Goal: Task Accomplishment & Management: Manage account settings

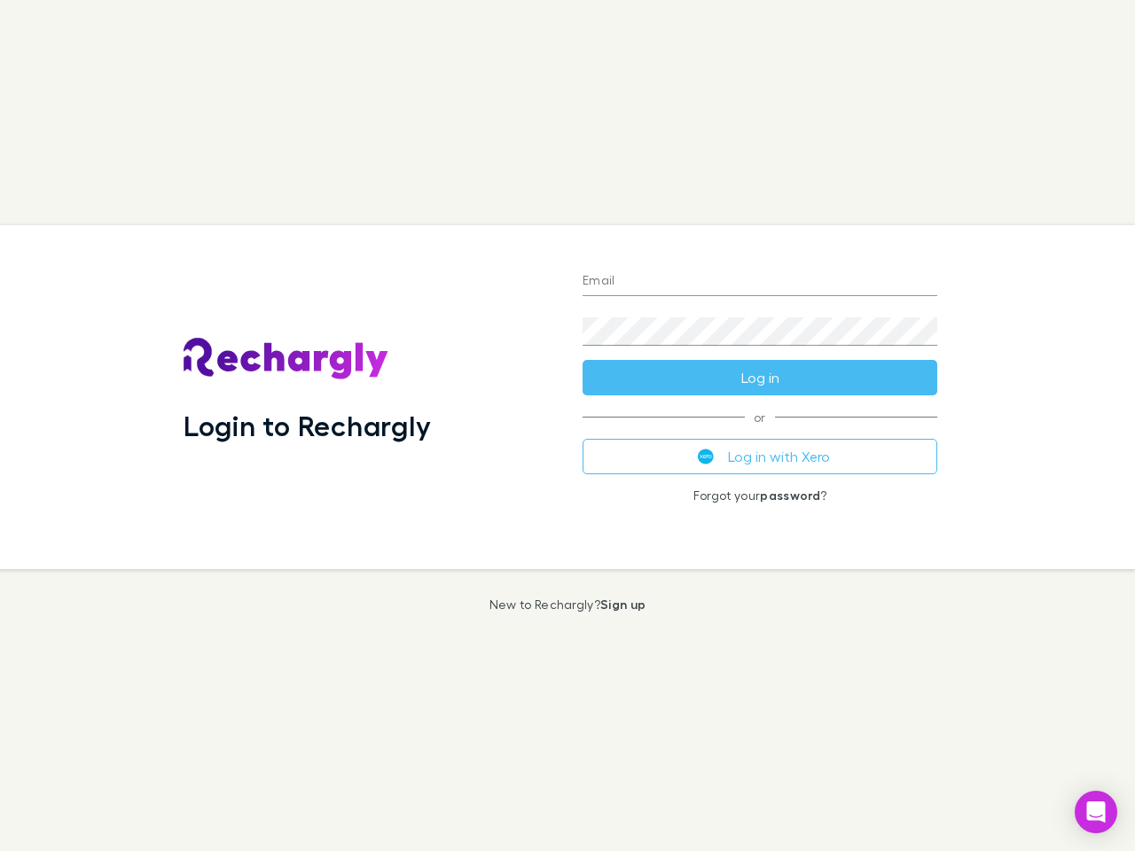
click at [568, 426] on div "Login to Rechargly" at bounding box center [368, 397] width 399 height 344
click at [760, 282] on input "Email" at bounding box center [760, 282] width 355 height 28
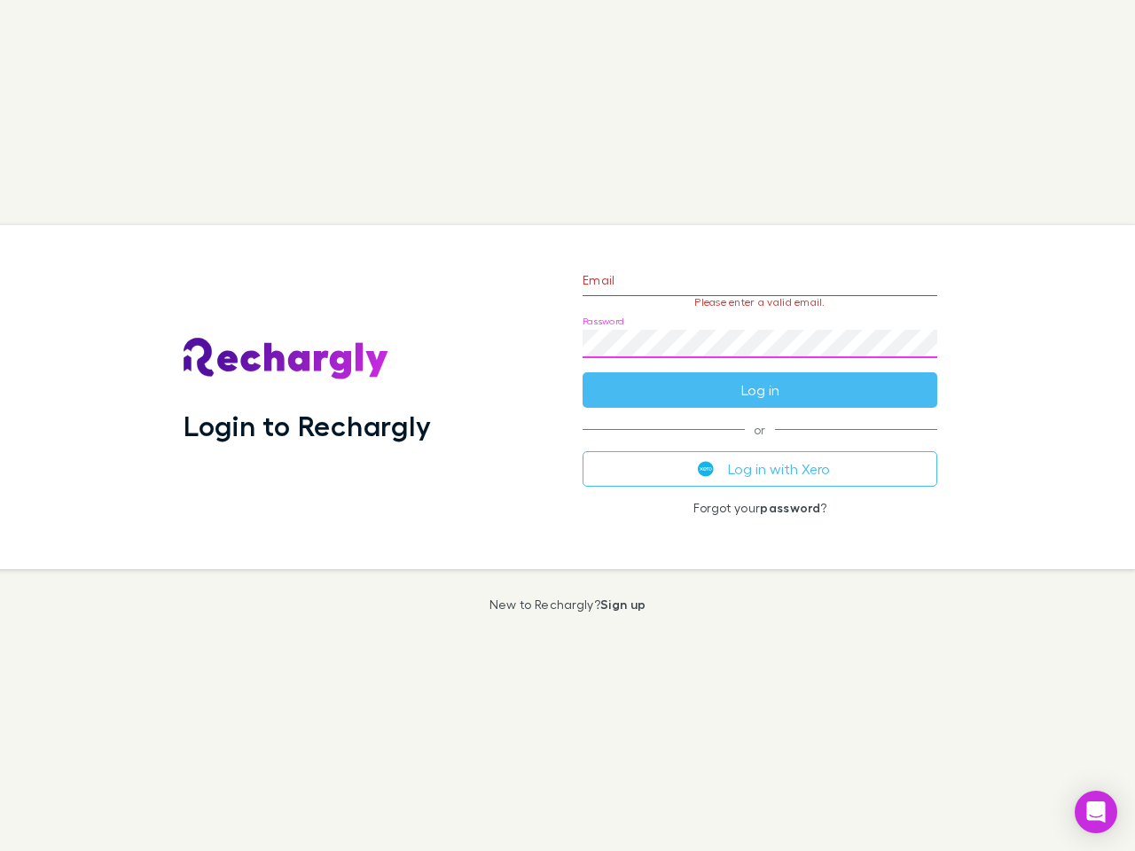
click at [760, 378] on form "Email Please enter a valid email. Password Log in" at bounding box center [760, 331] width 355 height 154
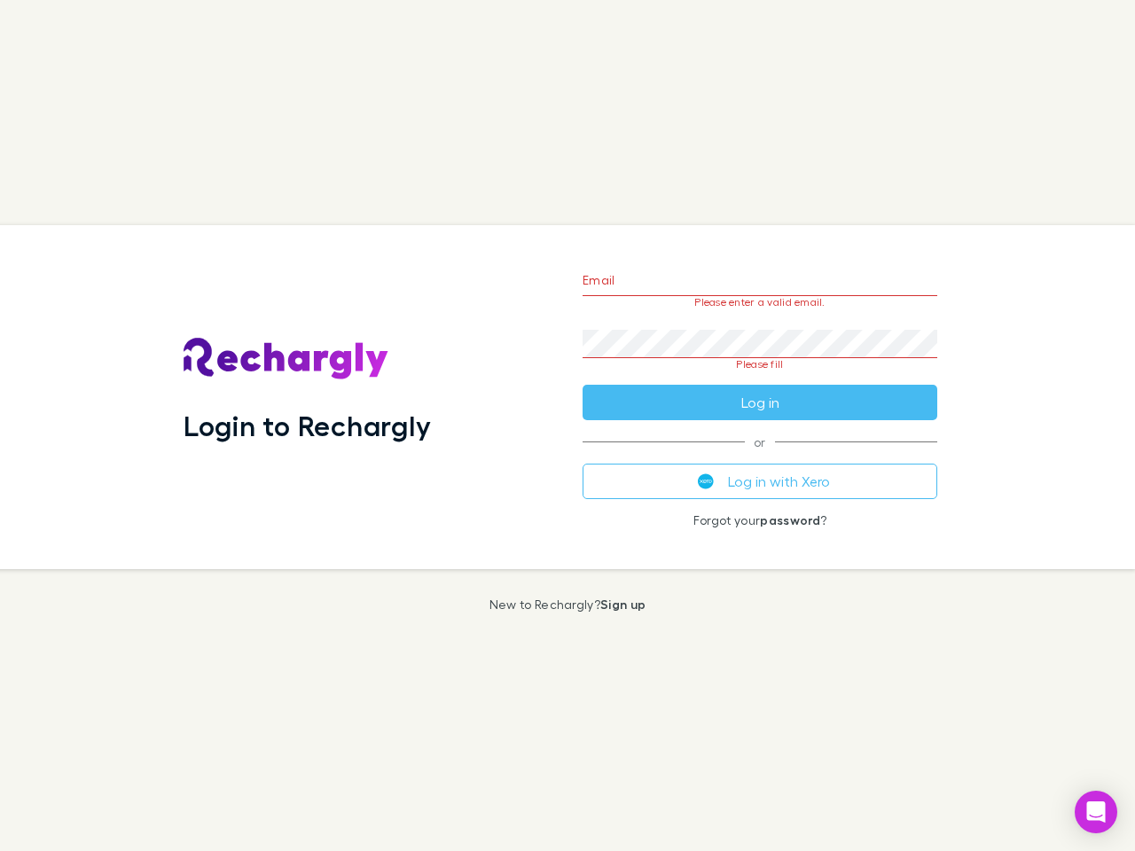
click at [760, 457] on div "Email Please enter a valid email. Password Please fill Log in or Log in with Xe…" at bounding box center [759, 397] width 383 height 344
click at [1096, 812] on icon "Open Intercom Messenger" at bounding box center [1096, 812] width 19 height 21
